Goal: Transaction & Acquisition: Obtain resource

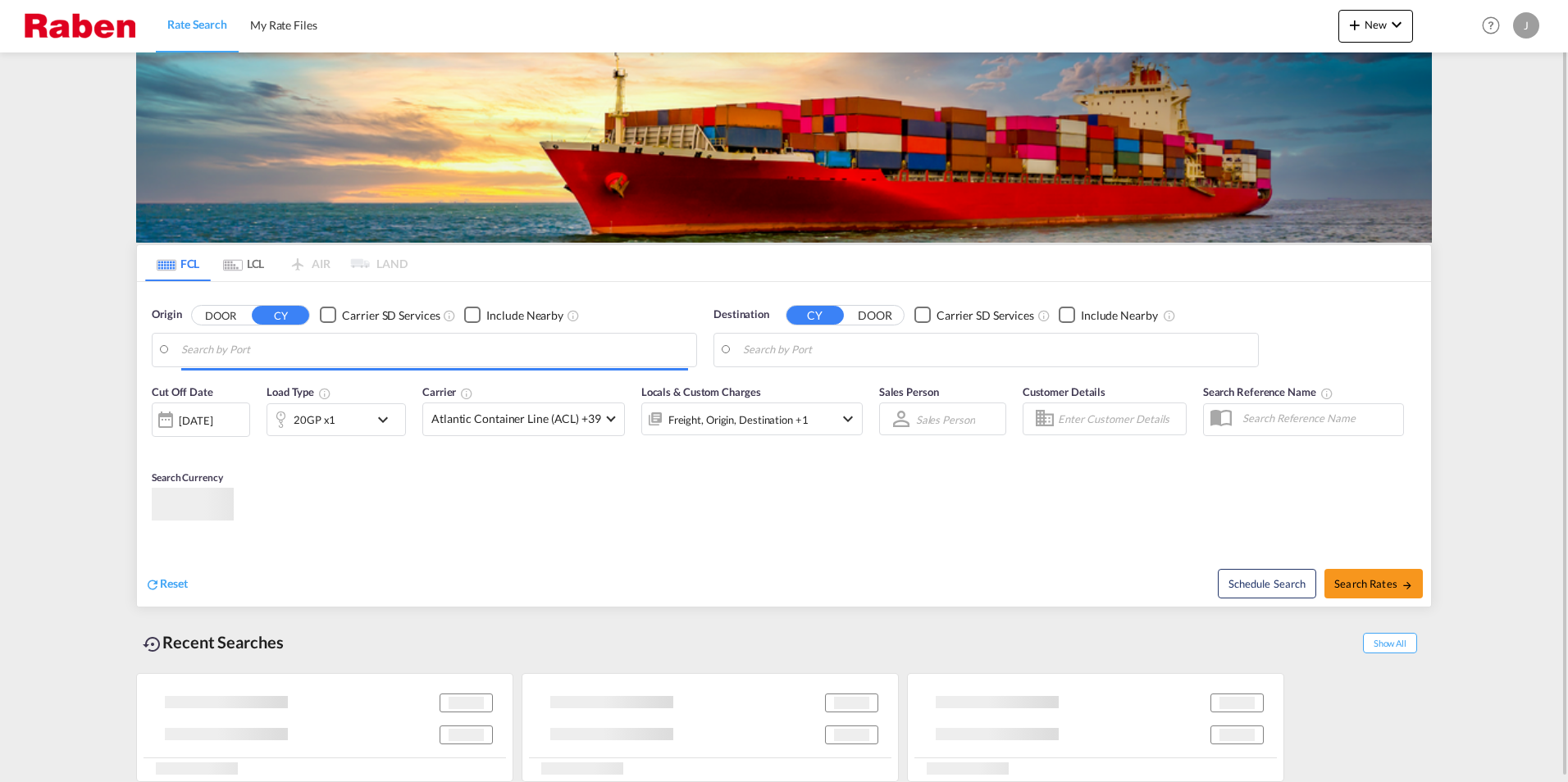
type input "[GEOGRAPHIC_DATA], [GEOGRAPHIC_DATA]"
type input "Alexandria ([GEOGRAPHIC_DATA]), EGALY"
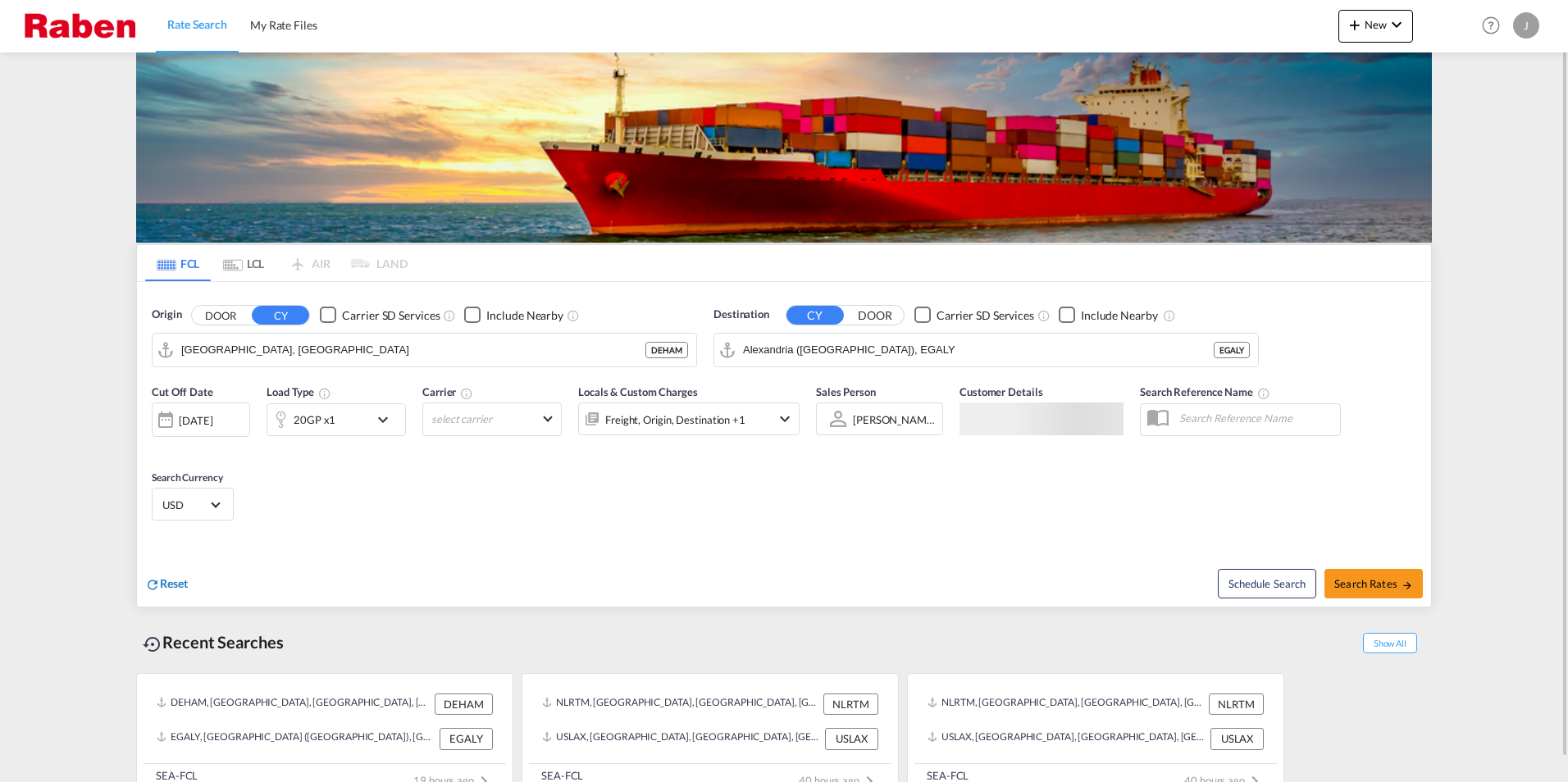
click at [172, 586] on span "Reset" at bounding box center [174, 584] width 28 height 14
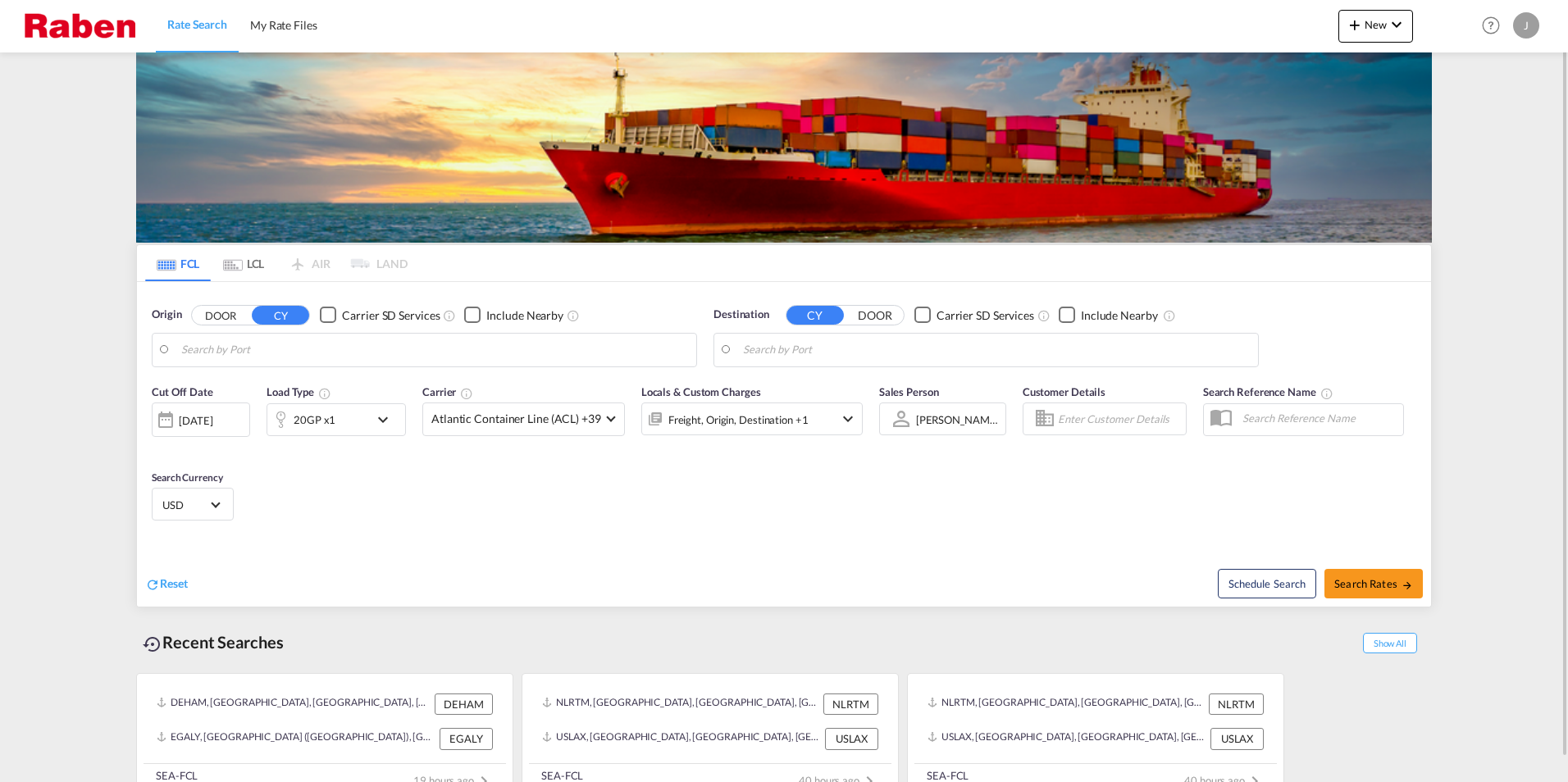
click at [223, 351] on body "Rate Search My Rate Files Rate Search My Rate Files New Rates Ratecard Rateshee…" at bounding box center [784, 391] width 1568 height 782
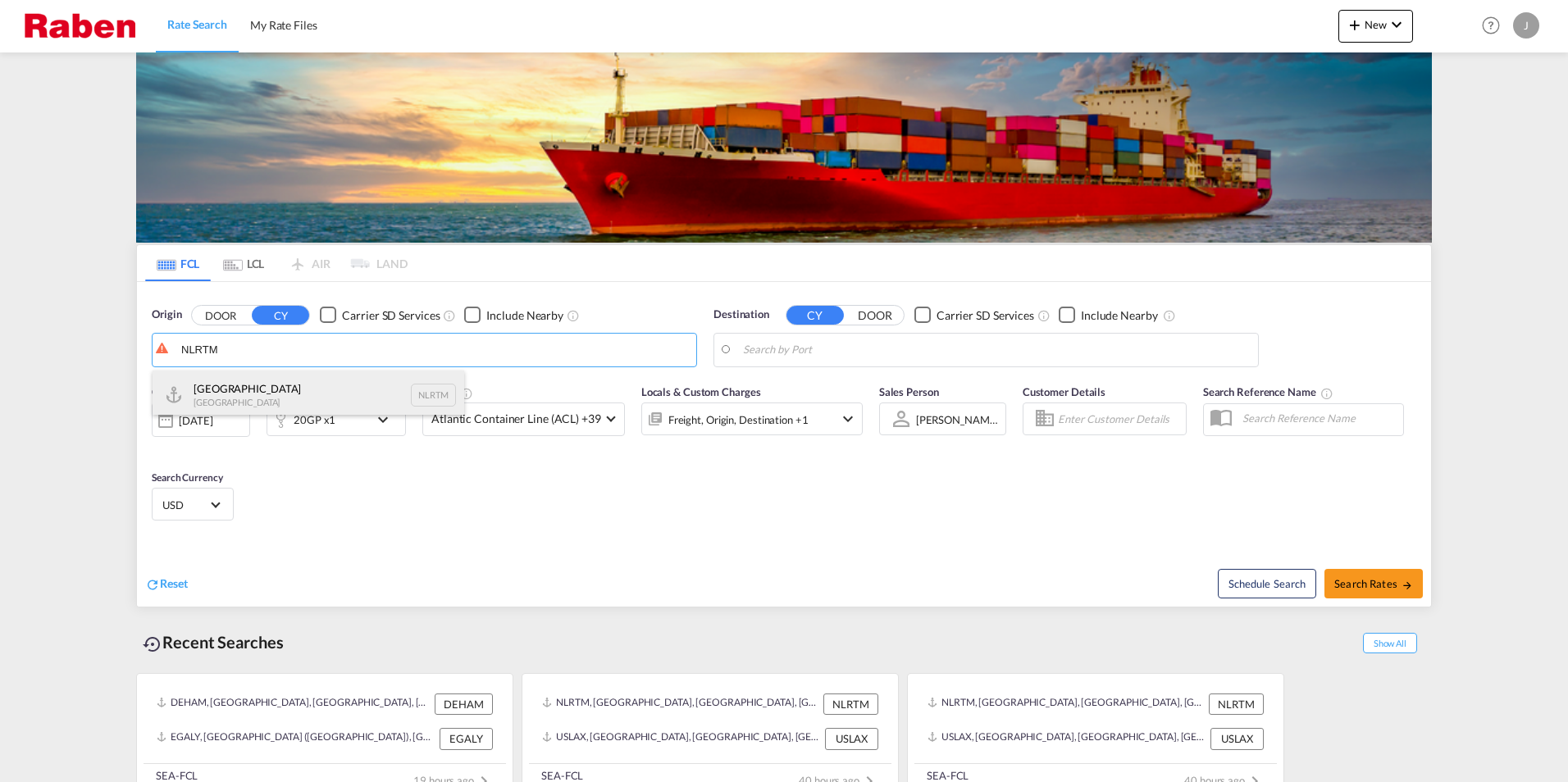
click at [246, 394] on div "[GEOGRAPHIC_DATA] [GEOGRAPHIC_DATA] NLRTM" at bounding box center [308, 395] width 311 height 49
type input "[GEOGRAPHIC_DATA], NLRTM"
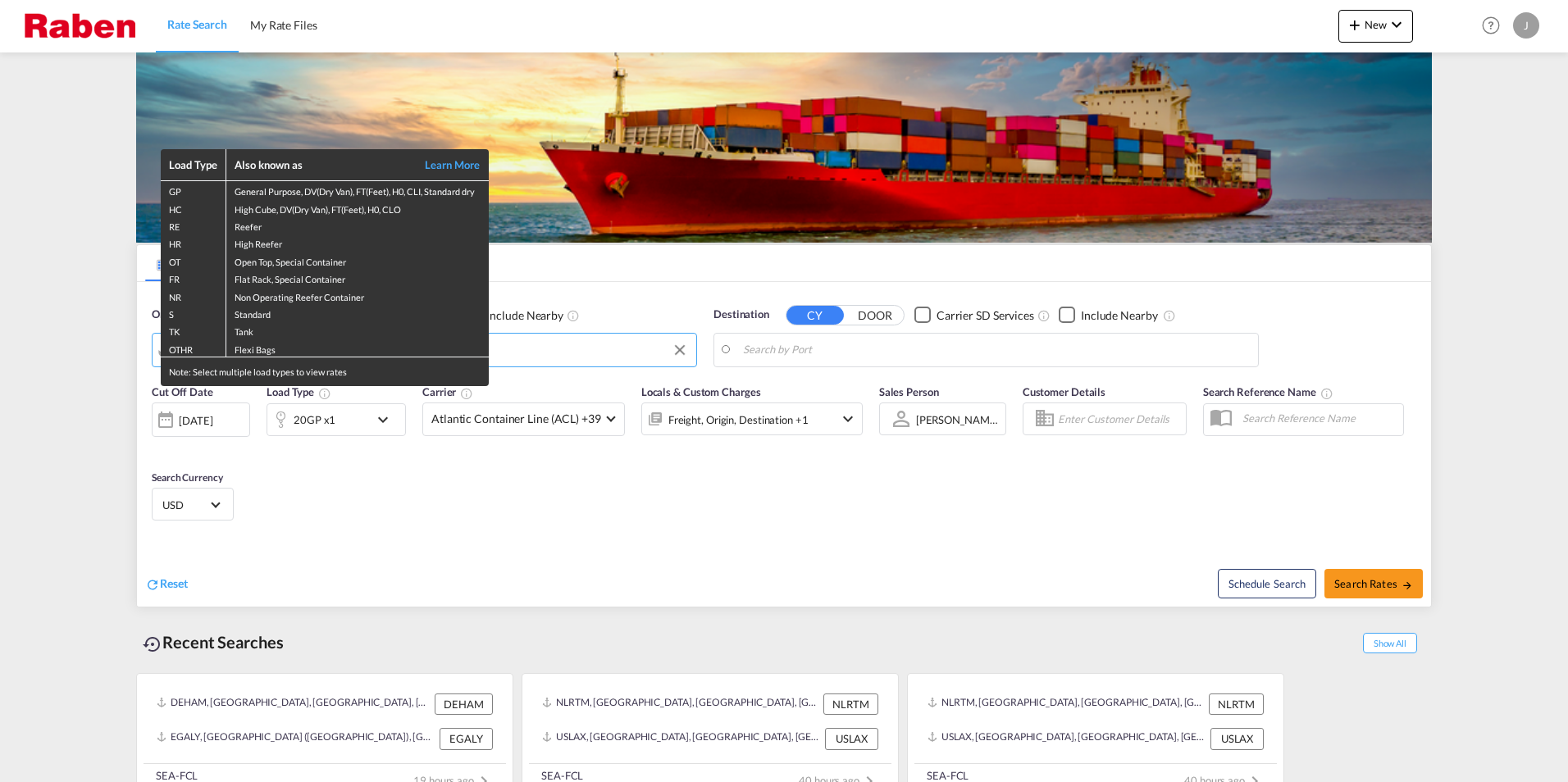
click at [832, 352] on div "Load Type Also known as Learn More GP General Purpose, DV(Dry Van), FT(Feet), H…" at bounding box center [784, 391] width 1568 height 782
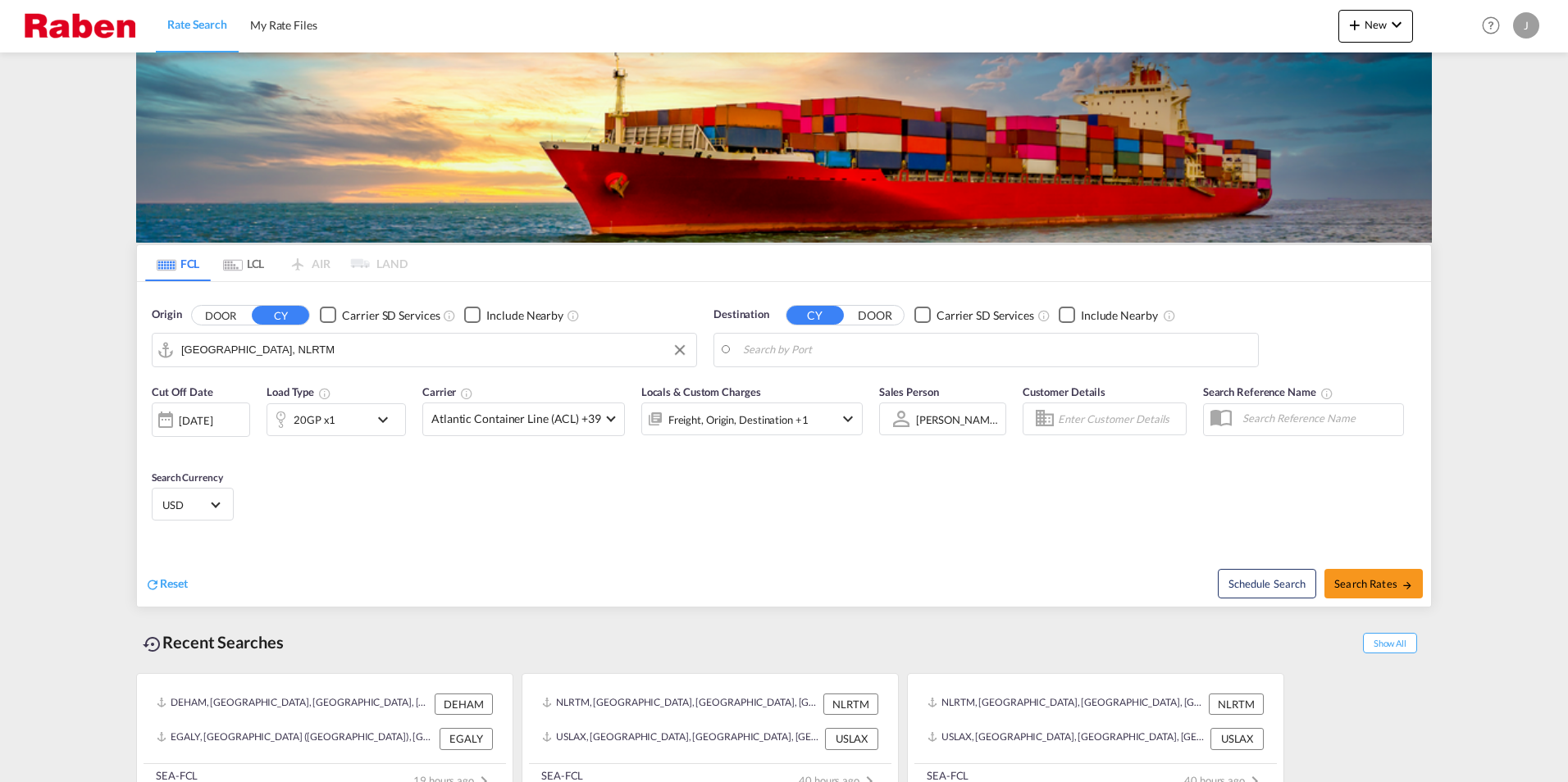
scroll to position [25, 0]
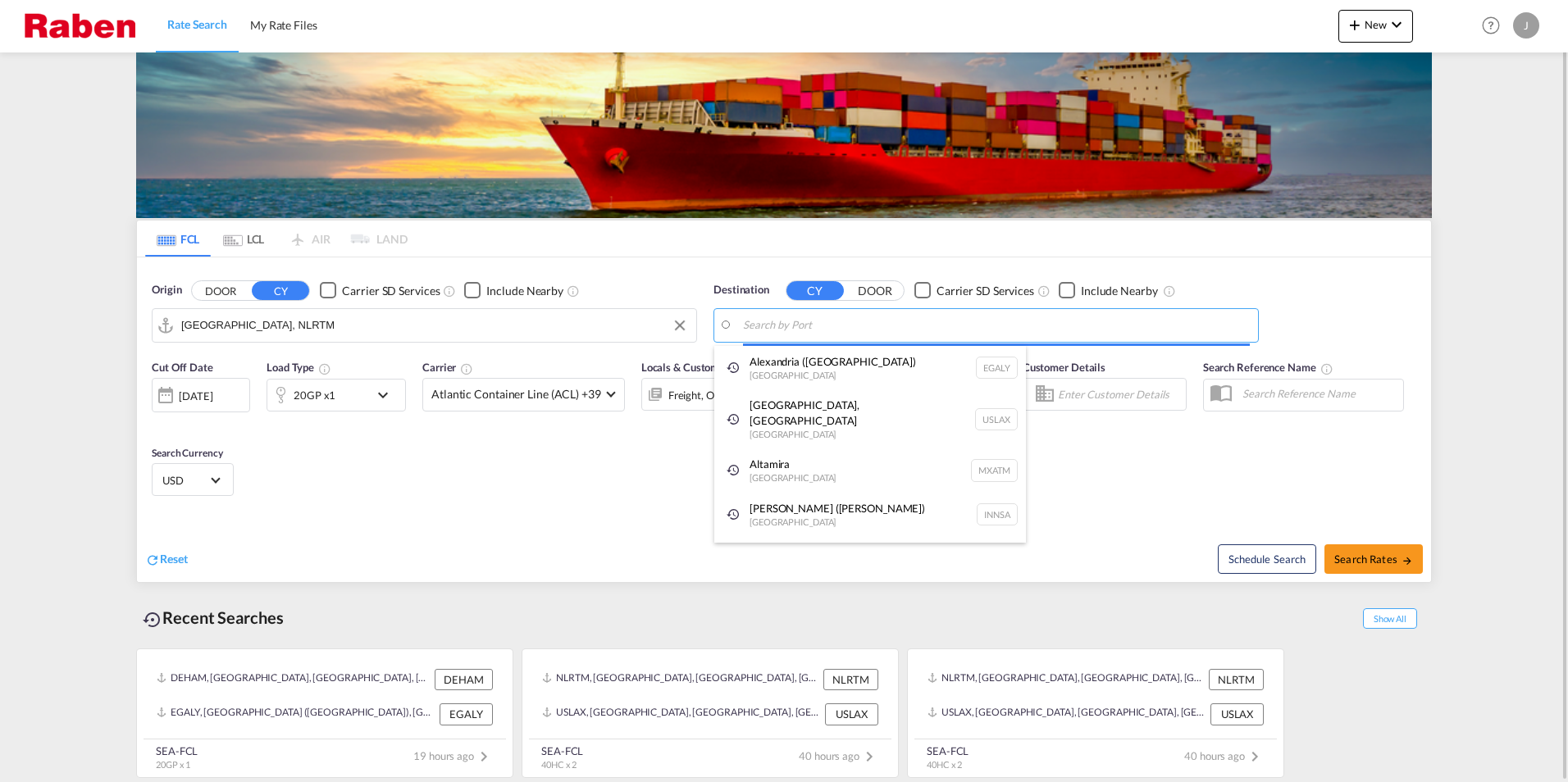
click at [824, 327] on body "Rate Search My Rate Files Rate Search My Rate Files New Rates Ratecard Rateshee…" at bounding box center [784, 391] width 1568 height 782
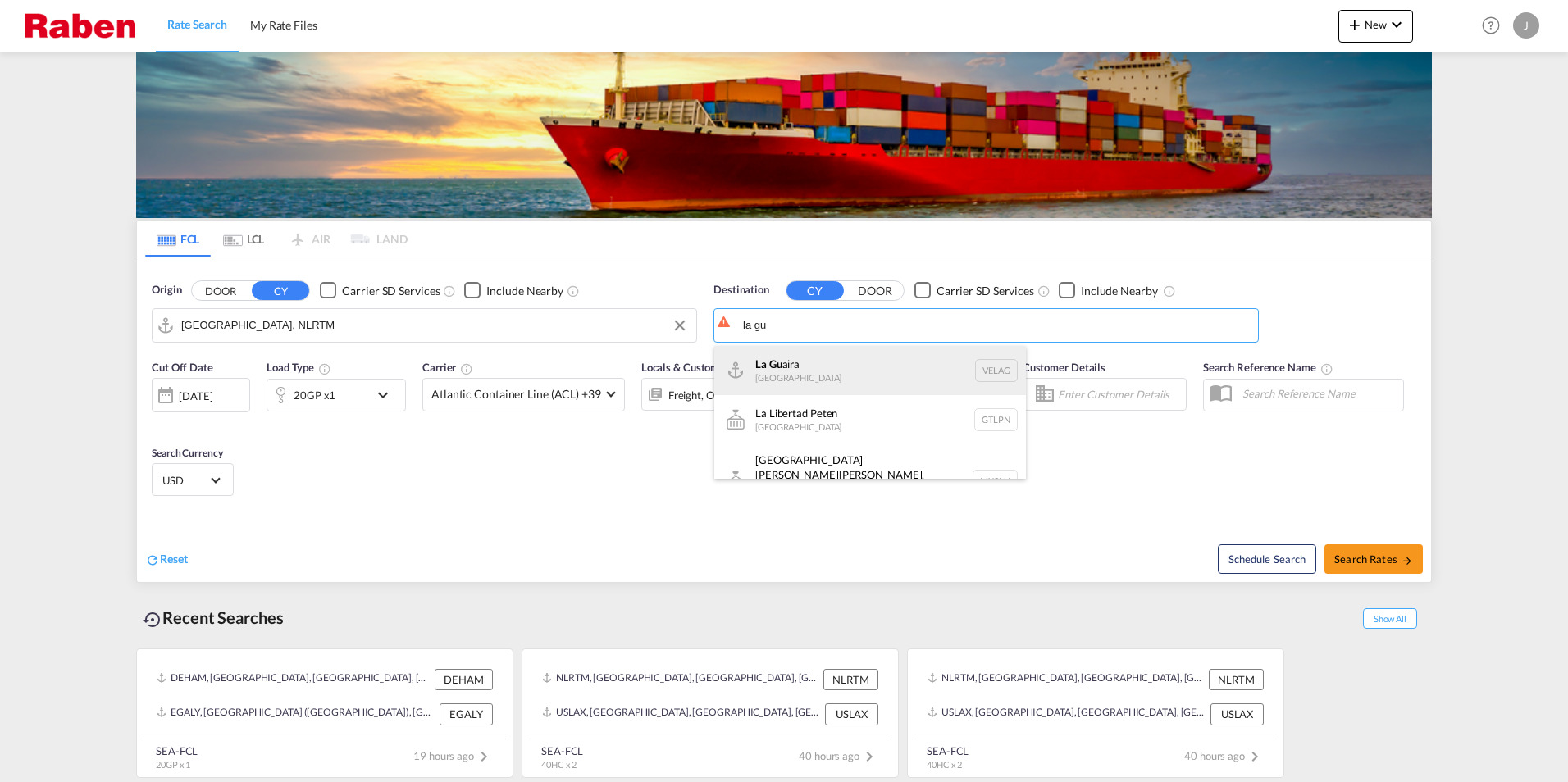
click at [813, 366] on div "La Gu aira [GEOGRAPHIC_DATA] VELAG" at bounding box center [870, 371] width 311 height 49
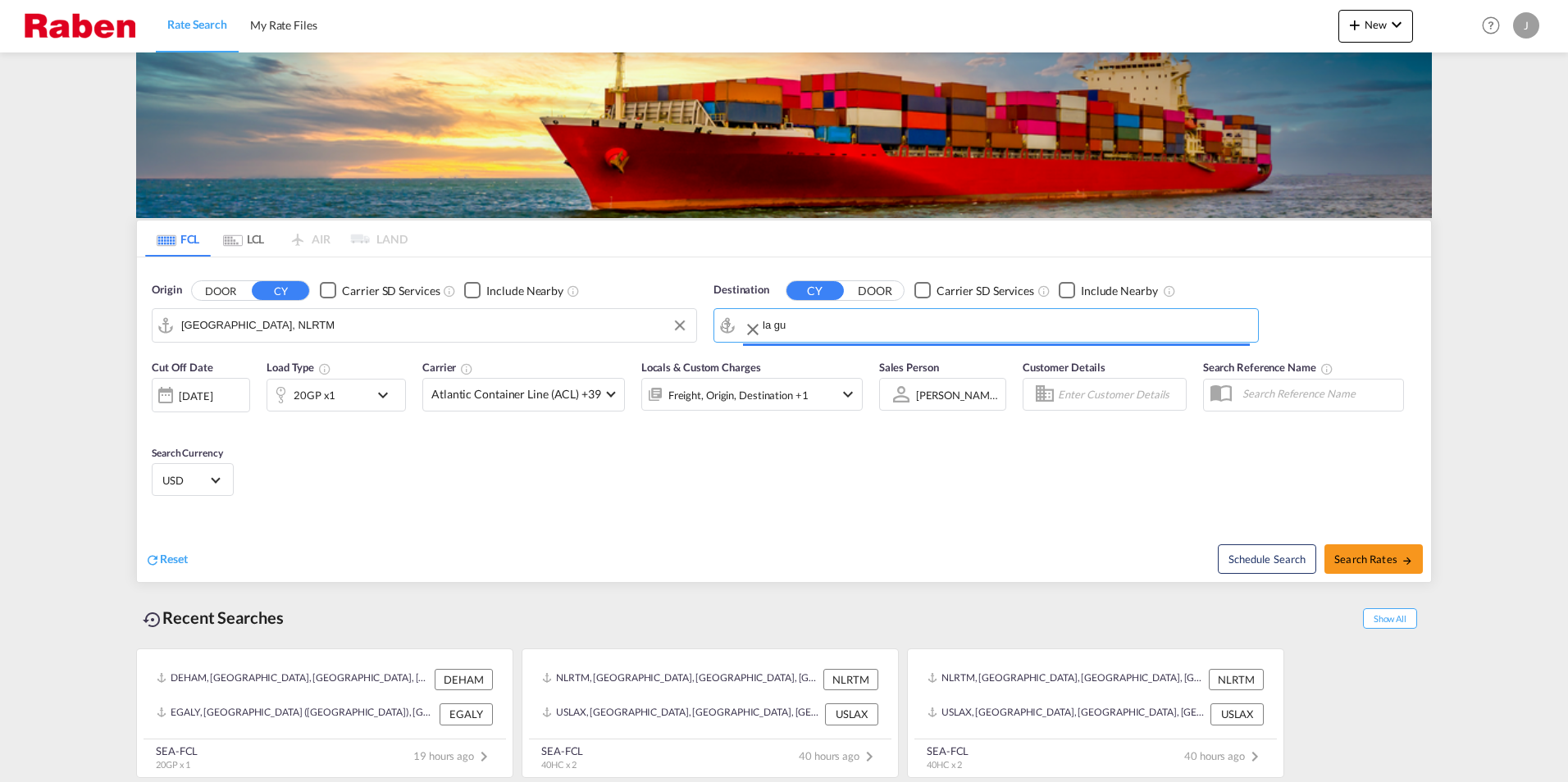
type input "La Guaira, VELAG"
click at [614, 401] on md-select-value "Atlantic Container Line (ACL) +39" at bounding box center [524, 395] width 201 height 32
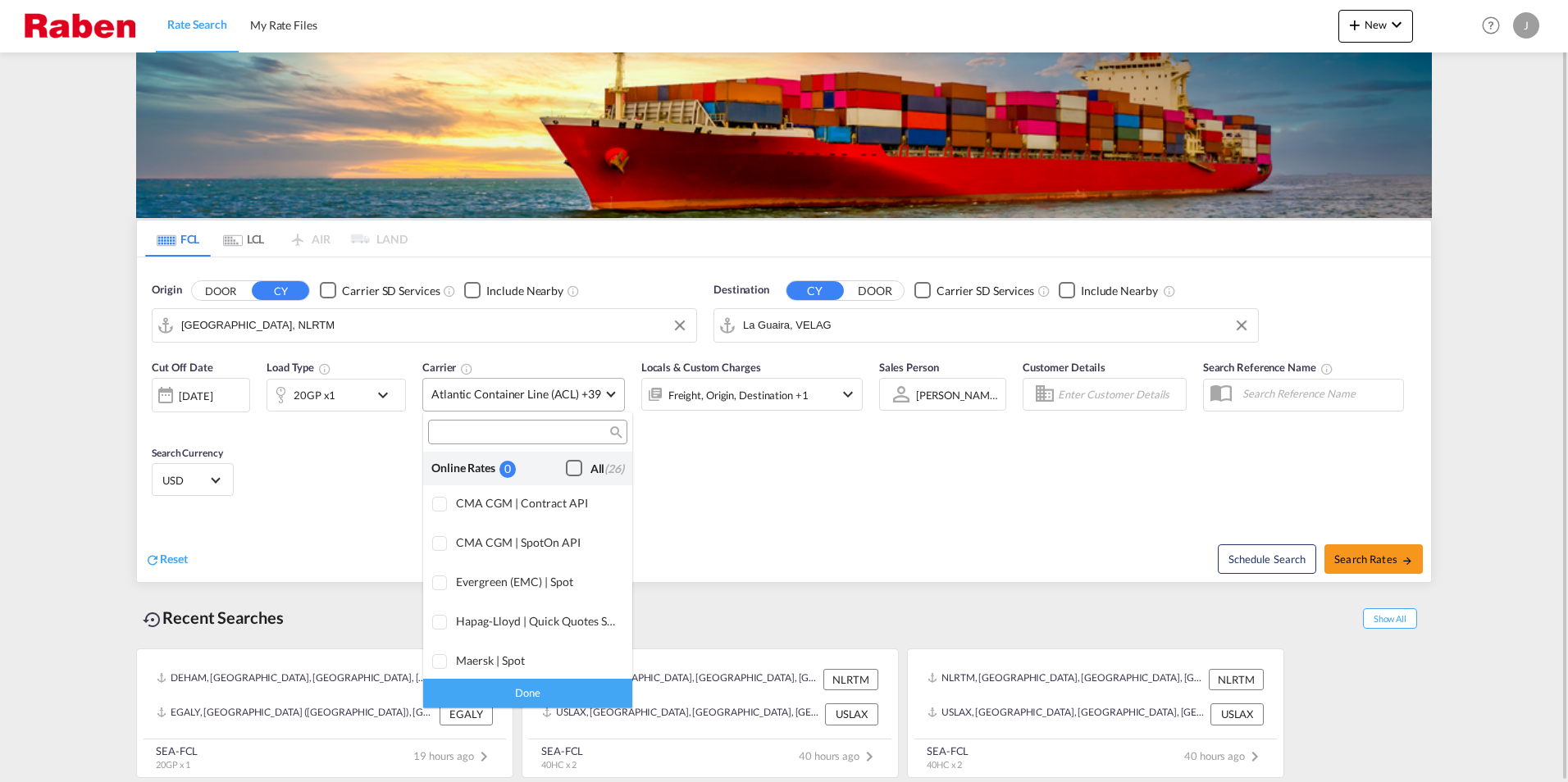
scroll to position [1002, 0]
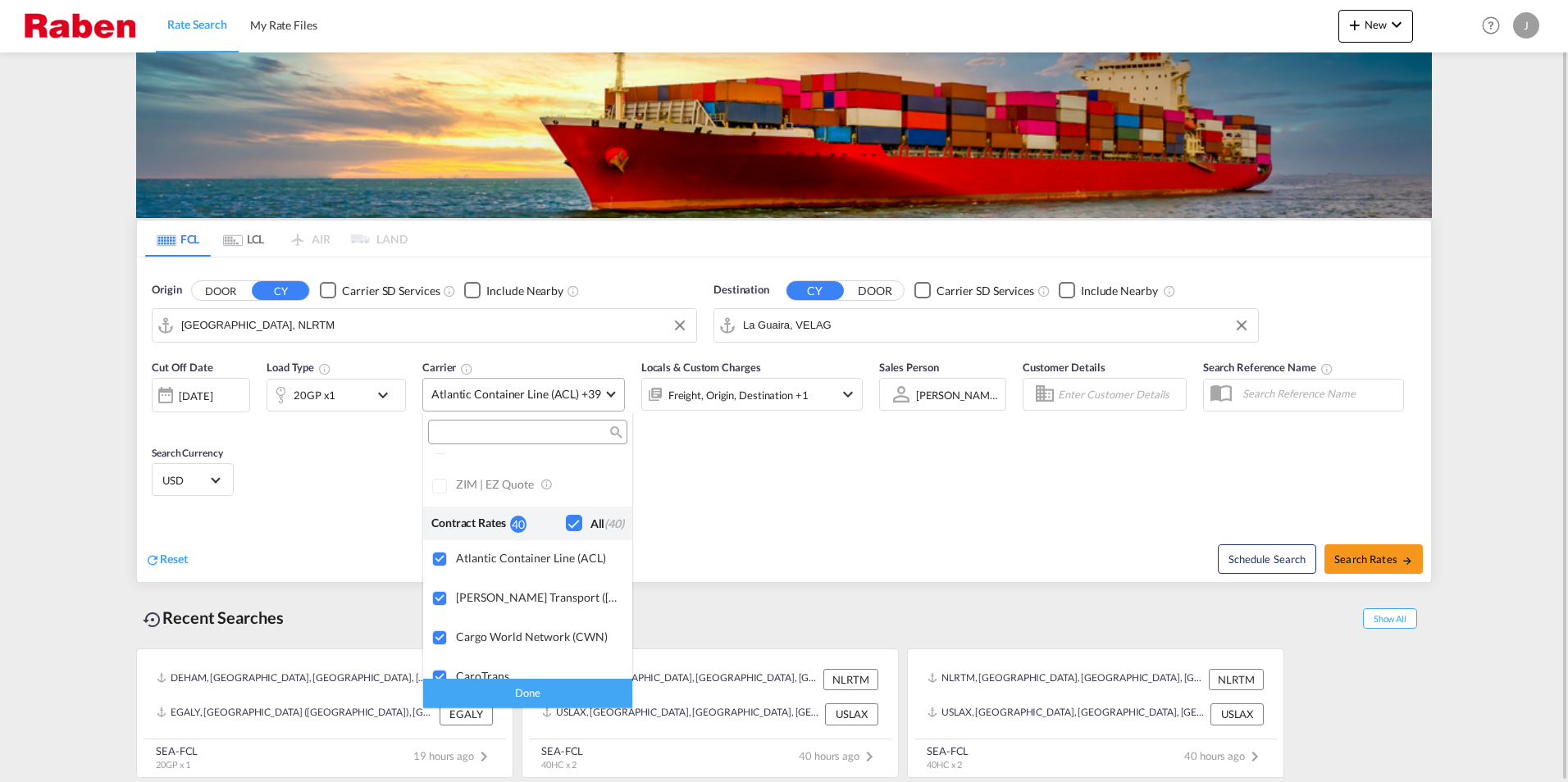
click at [566, 523] on div "Checkbox No Ink" at bounding box center [574, 523] width 17 height 17
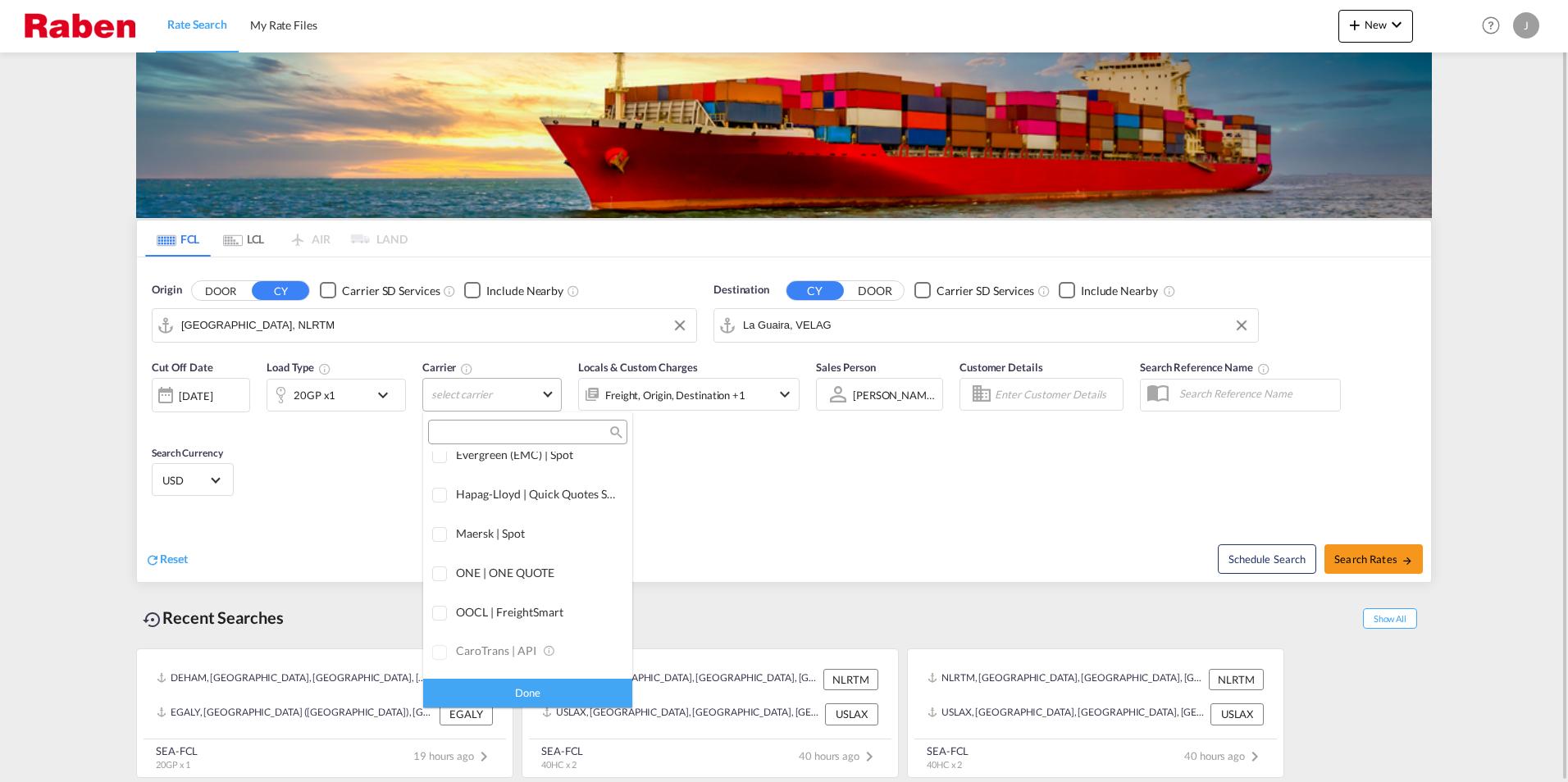
scroll to position [0, 0]
click at [566, 467] on div "Checkbox No Ink" at bounding box center [574, 468] width 17 height 17
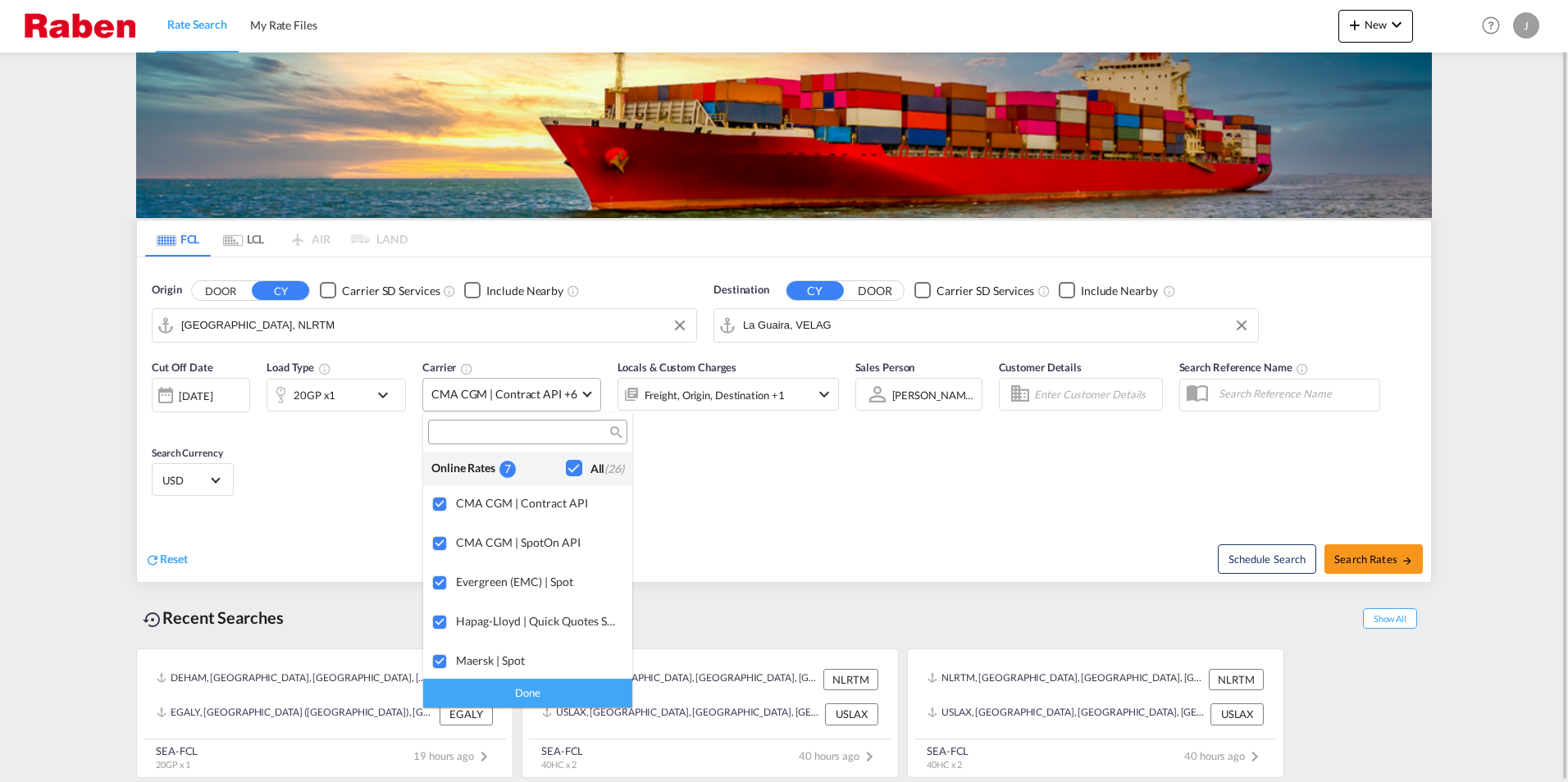
click at [970, 513] on md-backdrop at bounding box center [784, 391] width 1568 height 782
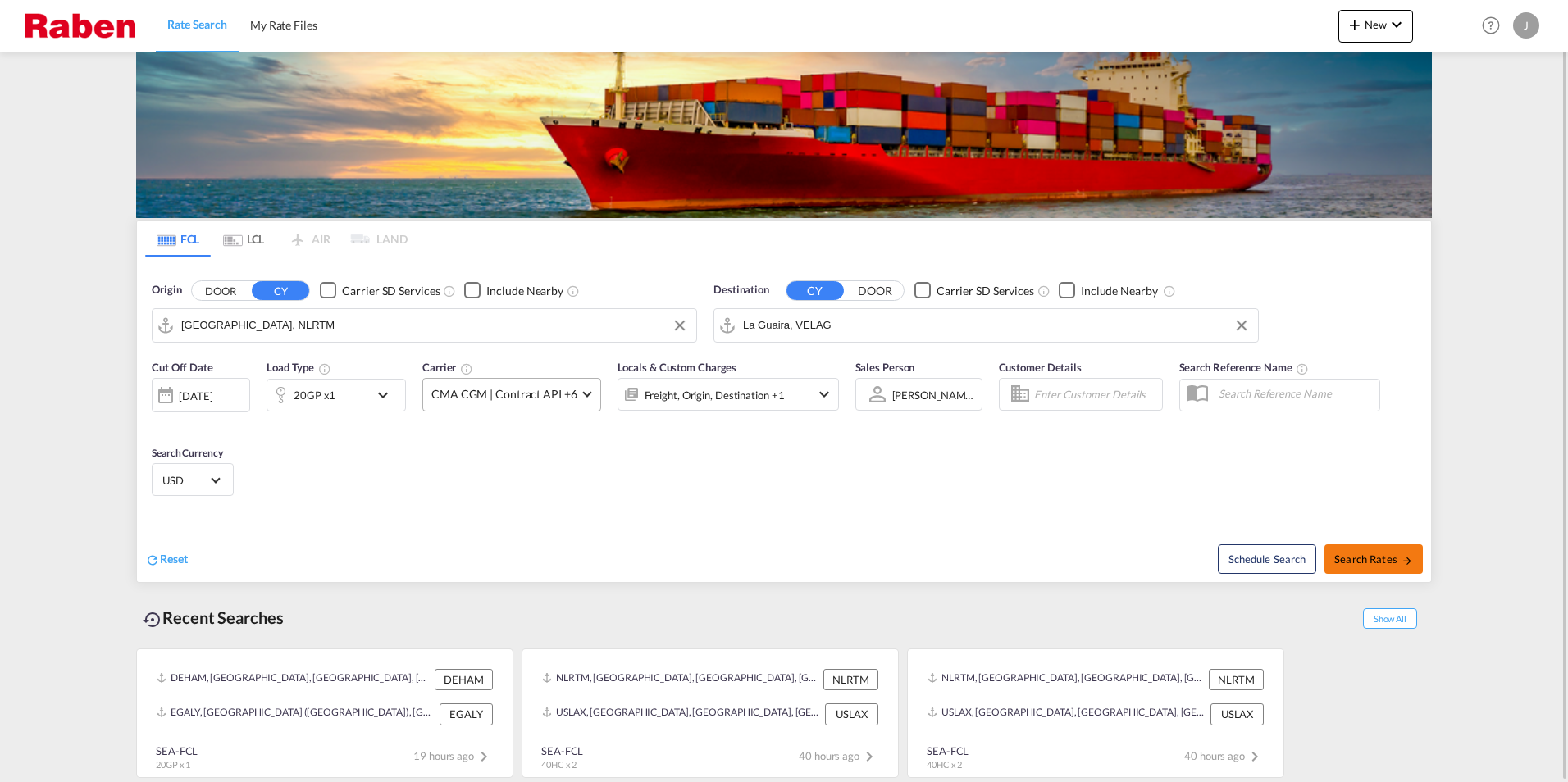
click at [1399, 551] on button "Search Rates" at bounding box center [1374, 559] width 98 height 30
type input "NLRTM to VELAG / [DATE]"
